Goal: Task Accomplishment & Management: Manage account settings

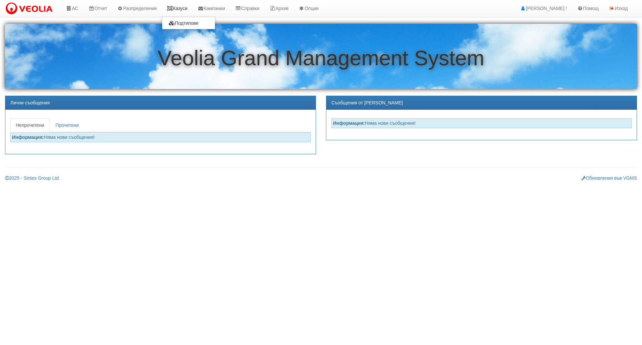
click at [173, 7] on icon at bounding box center [170, 8] width 6 height 5
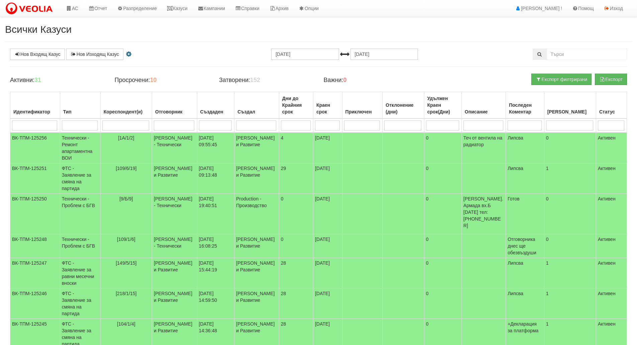
click at [78, 125] on input "search" at bounding box center [80, 125] width 36 height 10
type input "тех"
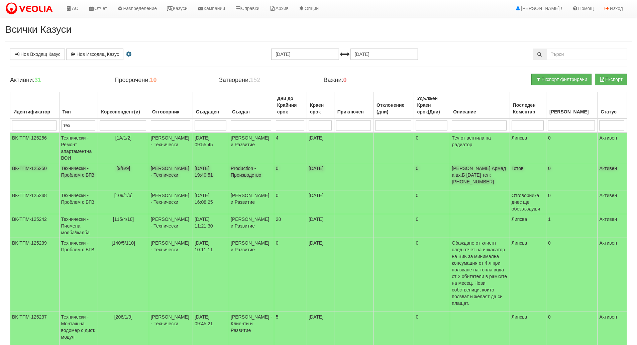
type input "тех"
click at [121, 177] on td "[9/Б/9]" at bounding box center [123, 176] width 51 height 27
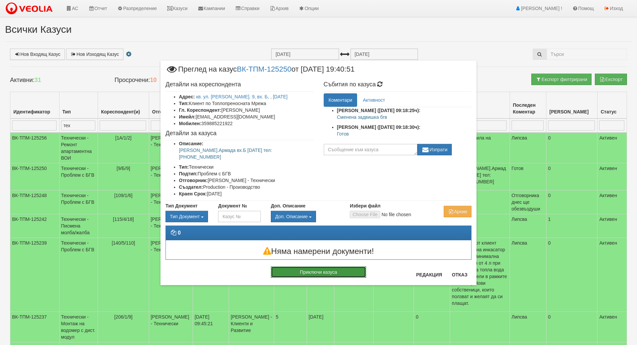
click at [326, 267] on button "Приключи казуса" at bounding box center [318, 271] width 95 height 11
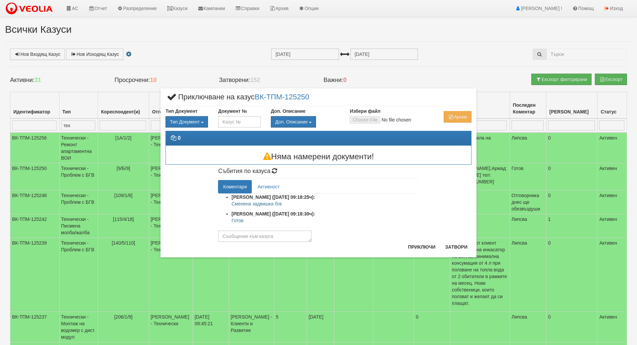
click at [236, 219] on p "Готов" at bounding box center [324, 220] width 187 height 7
copy p "Готов"
click at [244, 234] on textarea at bounding box center [265, 235] width 94 height 11
paste textarea "Готов"
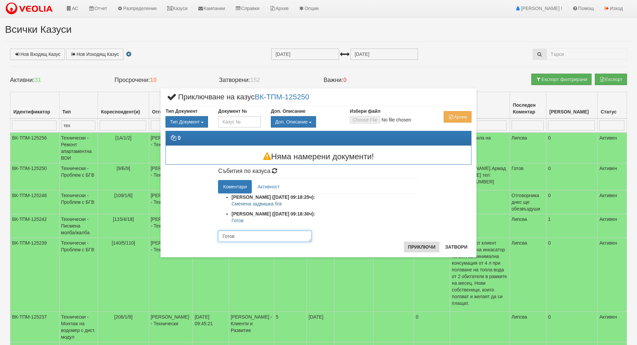
type textarea "Готов"
click at [418, 247] on button "Приключи" at bounding box center [421, 246] width 35 height 11
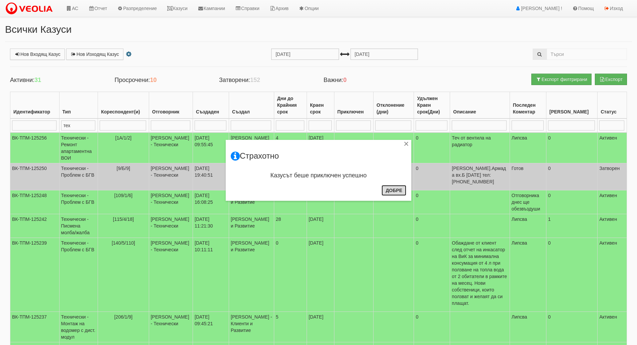
click at [385, 187] on button "Добре" at bounding box center [393, 190] width 25 height 11
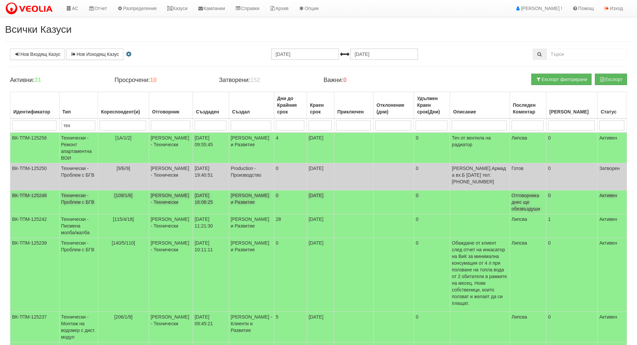
click at [136, 191] on td "[109/1/6]" at bounding box center [123, 202] width 51 height 24
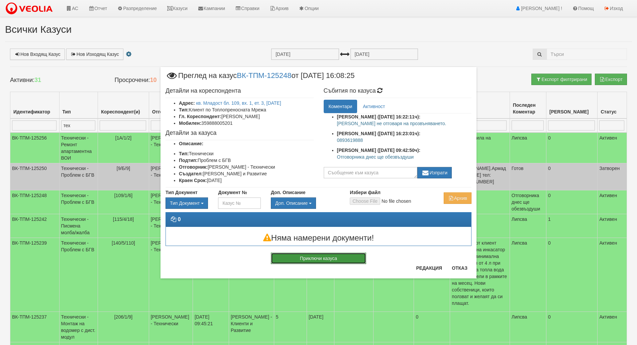
click at [336, 255] on button "Приключи казуса" at bounding box center [318, 257] width 95 height 11
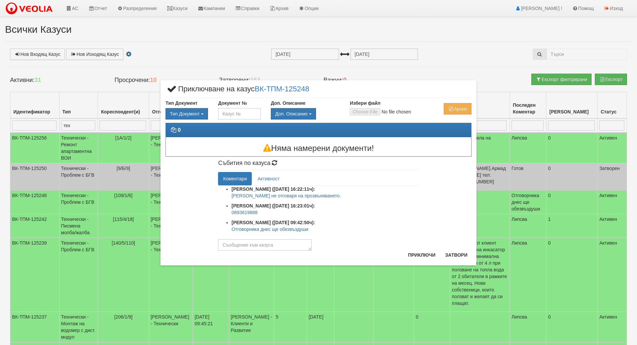
drag, startPoint x: 316, startPoint y: 231, endPoint x: 228, endPoint y: 230, distance: 88.6
click at [228, 230] on ul "[PERSON_NAME] ([DATE] 16:22:11ч): [PERSON_NAME] не отговаря на прозвъняването. …" at bounding box center [318, 210] width 200 height 50
copy p "Отговорника днес ще обезвъздуши"
click at [237, 246] on textarea at bounding box center [265, 244] width 94 height 11
paste textarea "Отговорника днес ще обезвъздуши"
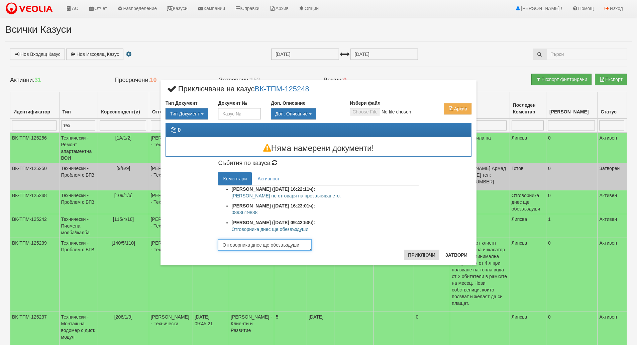
type textarea "Отговорника днес ще обезвъздуши"
click at [435, 259] on button "Приключи" at bounding box center [421, 254] width 35 height 11
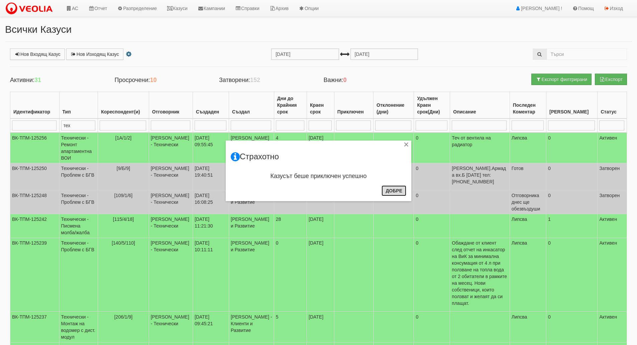
click at [391, 188] on button "Добре" at bounding box center [393, 190] width 25 height 11
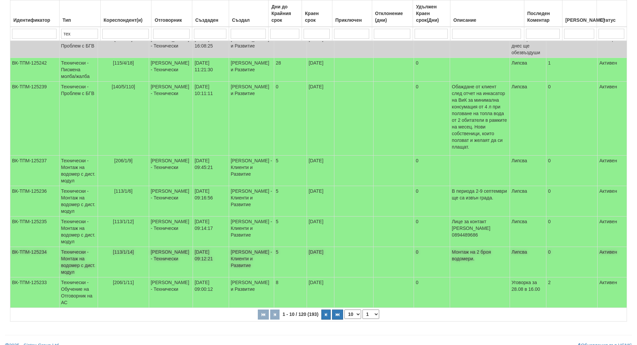
scroll to position [158, 0]
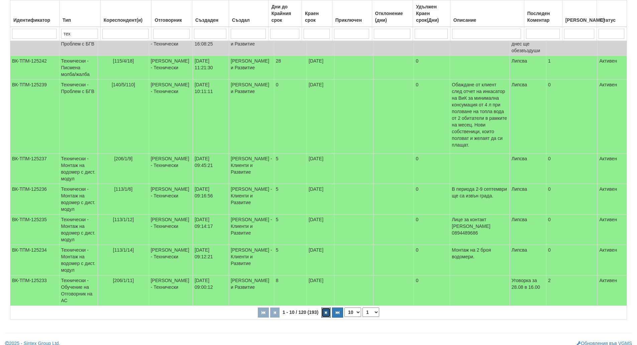
click at [327, 309] on button "button" at bounding box center [325, 312] width 9 height 10
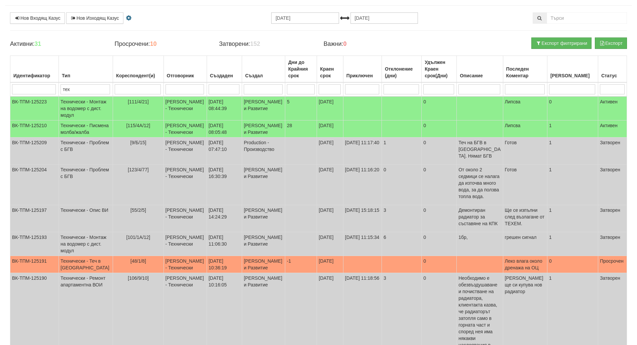
scroll to position [24, 0]
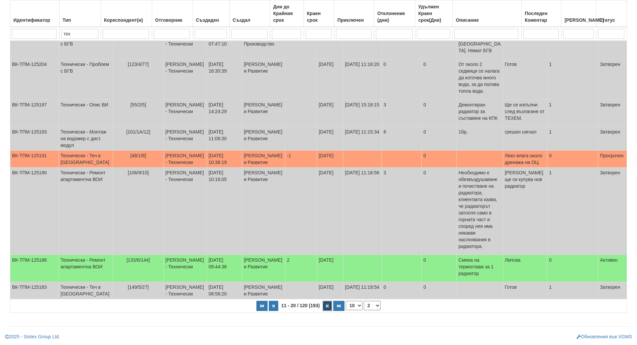
click at [327, 310] on button "button" at bounding box center [326, 305] width 9 height 10
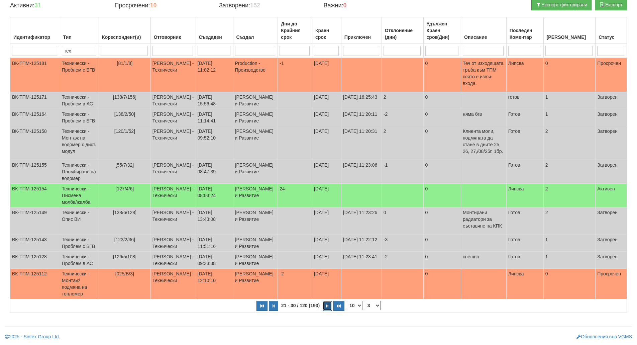
scroll to position [95, 0]
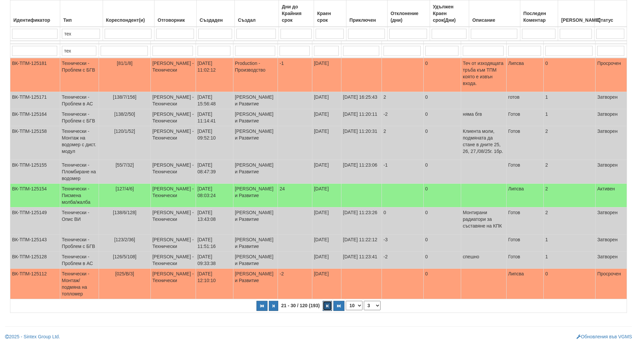
click at [327, 310] on button "button" at bounding box center [326, 305] width 9 height 10
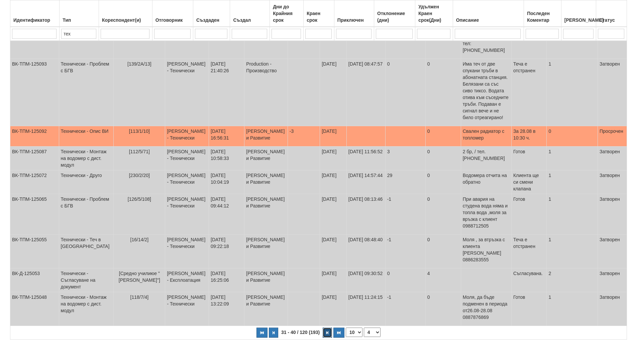
click at [327, 327] on button "button" at bounding box center [326, 332] width 9 height 10
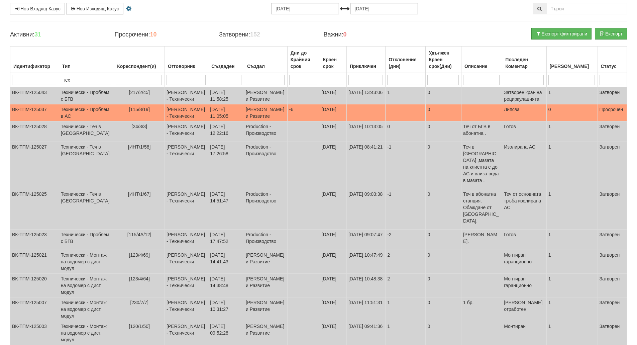
scroll to position [101, 0]
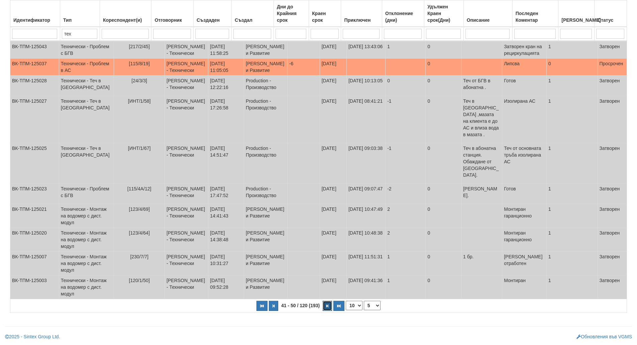
click at [327, 309] on button "button" at bounding box center [326, 305] width 9 height 10
select select "6"
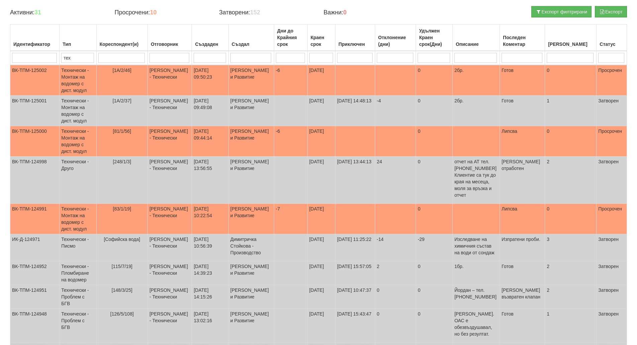
scroll to position [1, 0]
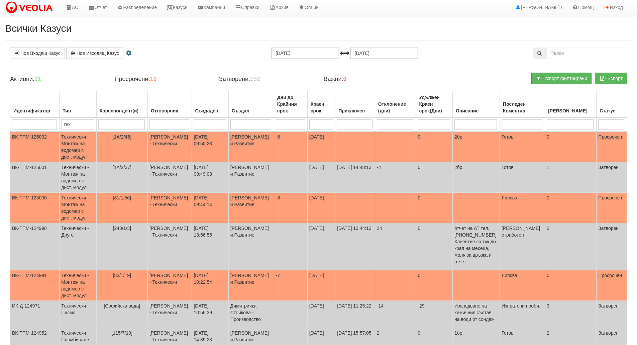
click at [139, 149] on td "[1А/2/46]" at bounding box center [121, 146] width 51 height 31
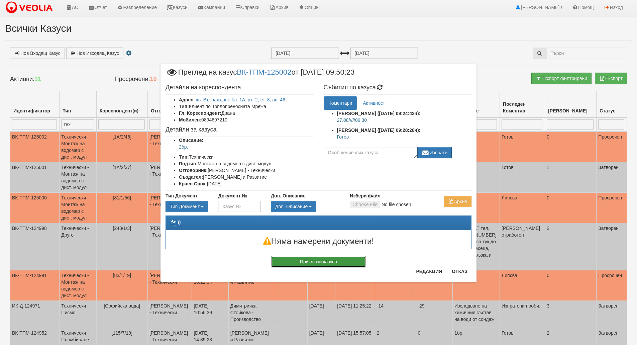
click at [362, 257] on button "Приключи казуса" at bounding box center [318, 261] width 95 height 11
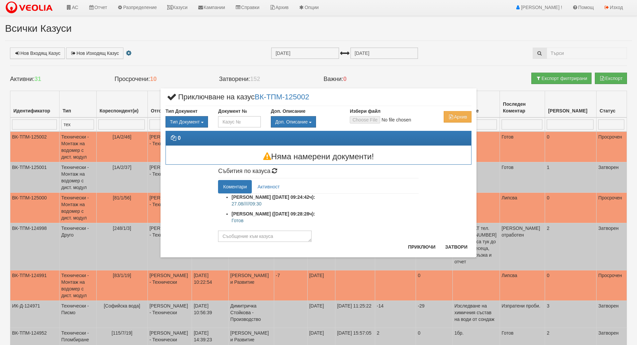
click at [235, 221] on p "Готов" at bounding box center [324, 220] width 187 height 7
copy p "Готов"
click at [244, 237] on textarea at bounding box center [265, 235] width 94 height 11
paste textarea "Готов"
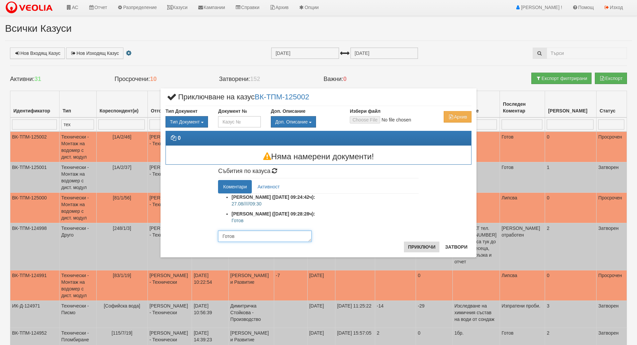
type textarea "Готов"
click at [419, 248] on button "Приключи" at bounding box center [421, 246] width 35 height 11
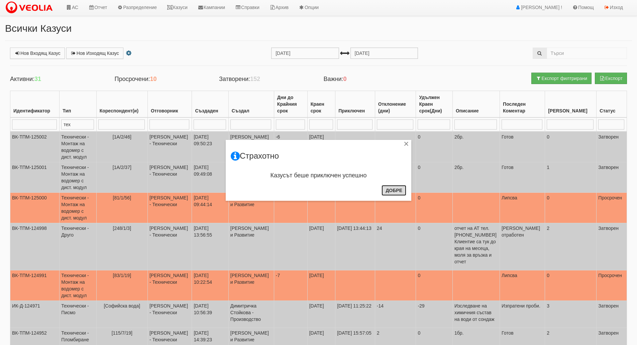
click at [394, 191] on button "Добре" at bounding box center [393, 190] width 25 height 11
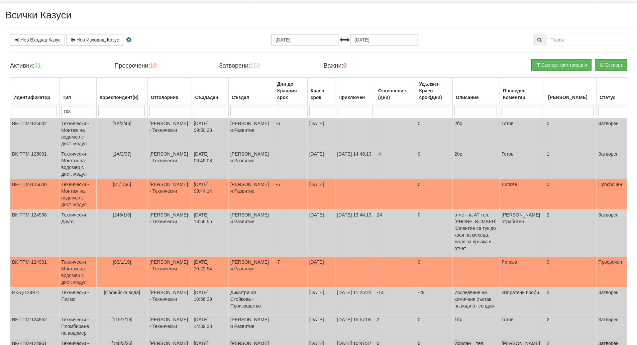
scroll to position [121, 0]
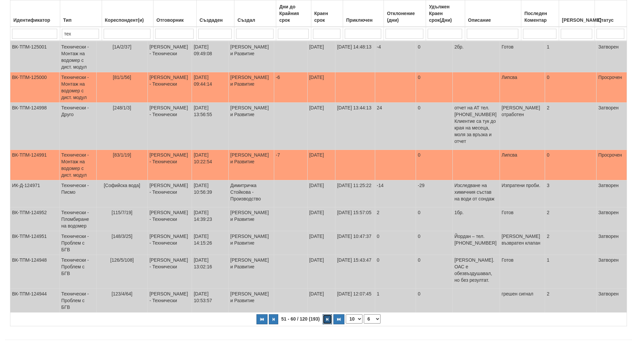
click at [324, 314] on button "button" at bounding box center [326, 319] width 9 height 10
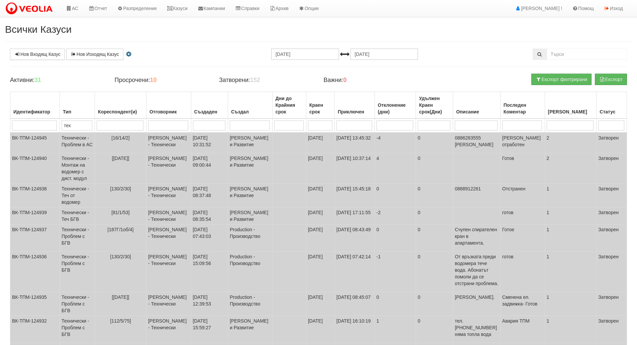
scroll to position [98, 0]
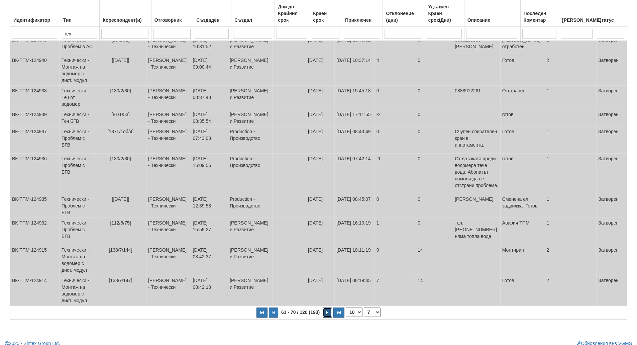
click at [323, 307] on button "button" at bounding box center [326, 312] width 9 height 10
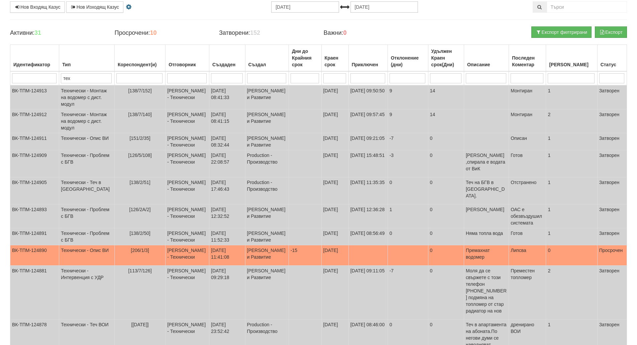
scroll to position [101, 0]
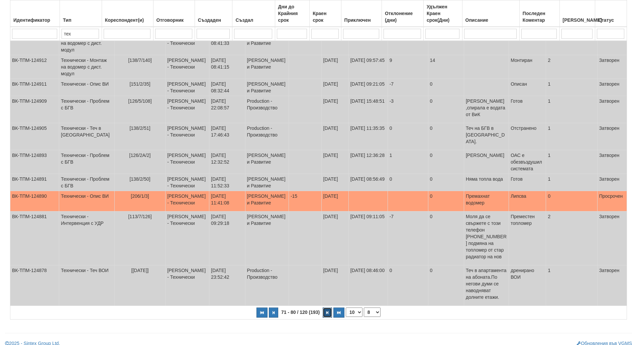
click at [328, 307] on button "button" at bounding box center [326, 312] width 9 height 10
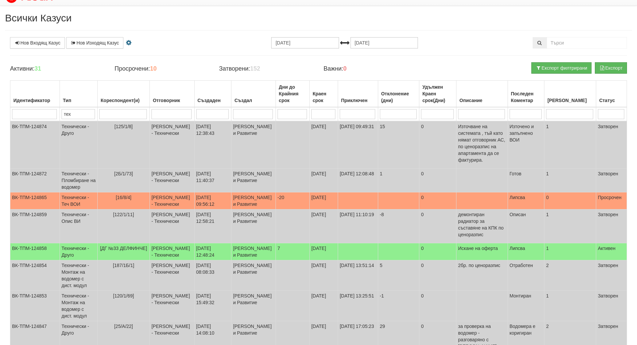
scroll to position [0, 0]
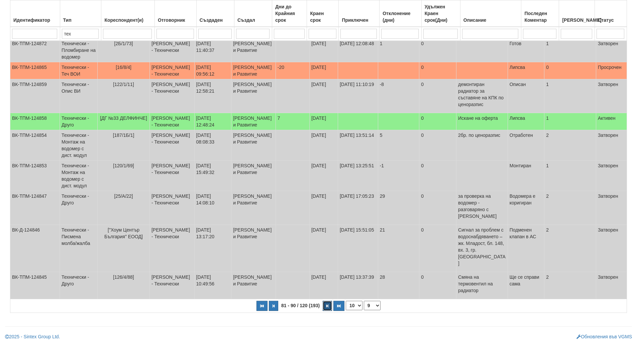
click at [328, 304] on icon "button" at bounding box center [327, 306] width 2 height 4
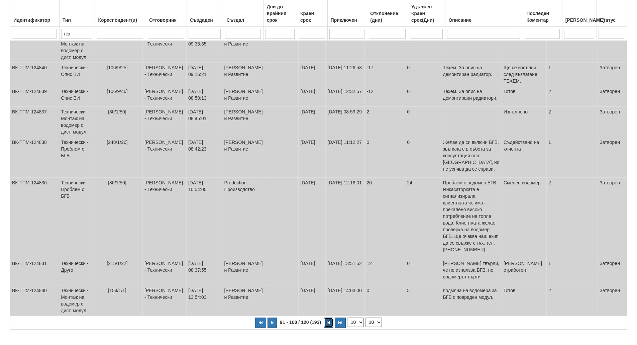
click at [328, 320] on icon "button" at bounding box center [328, 322] width 2 height 4
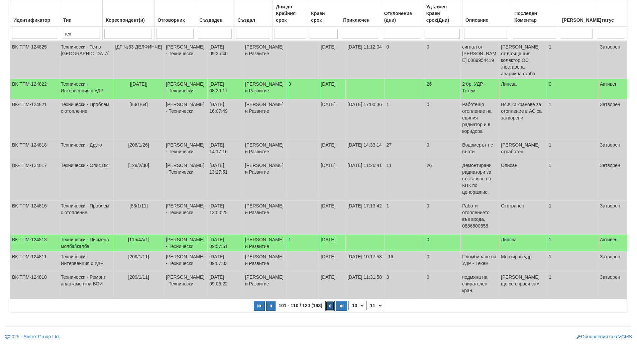
click at [327, 304] on button "button" at bounding box center [329, 305] width 9 height 10
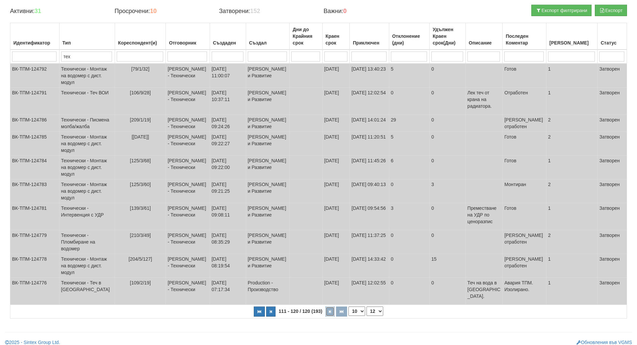
scroll to position [111, 0]
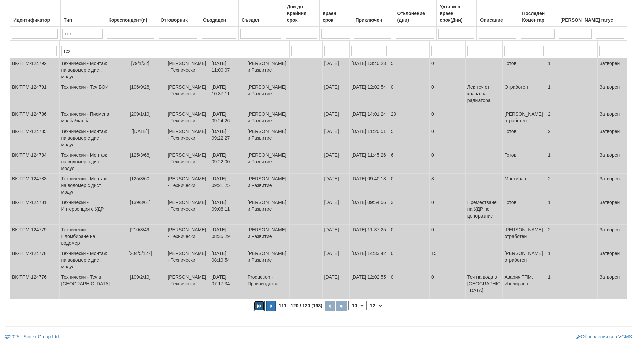
click at [258, 307] on icon "button" at bounding box center [259, 306] width 4 height 4
select select "1"
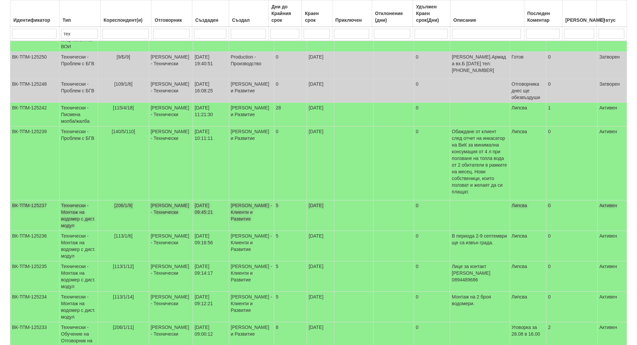
scroll to position [0, 0]
